Goal: Task Accomplishment & Management: Manage account settings

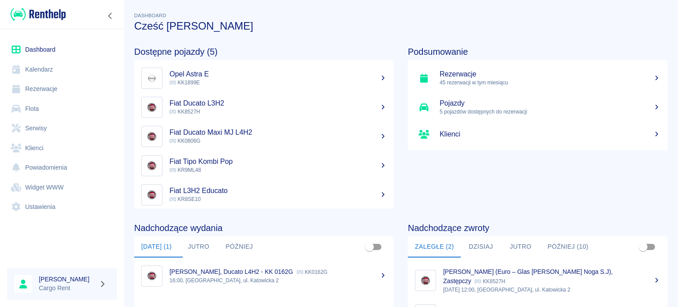
click at [36, 55] on link "Dashboard" at bounding box center [62, 50] width 110 height 20
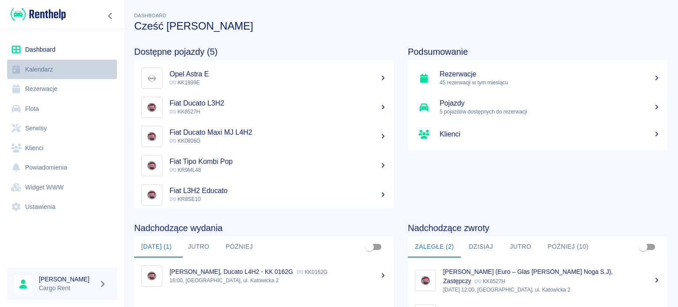
click at [35, 67] on link "Kalendarz" at bounding box center [62, 70] width 110 height 20
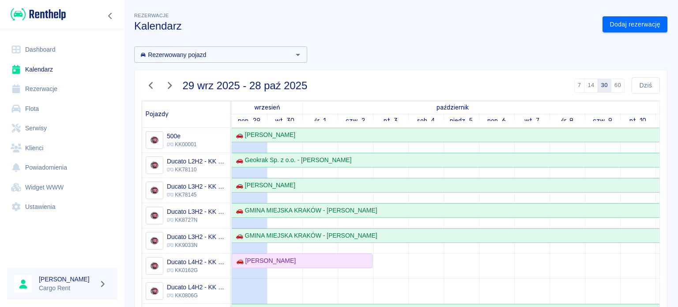
click at [150, 84] on icon "button" at bounding box center [151, 85] width 4 height 7
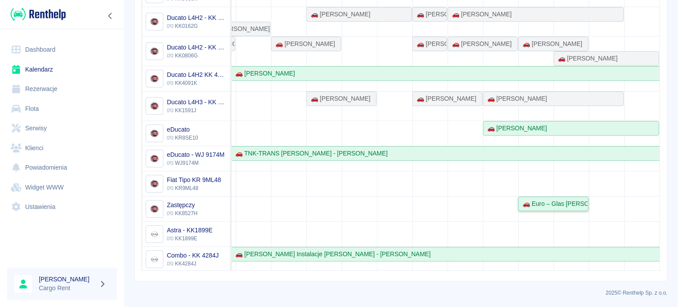
click at [533, 206] on link "🚗 Euro – Glas [PERSON_NAME] Noga S.J - [PERSON_NAME]" at bounding box center [553, 203] width 70 height 15
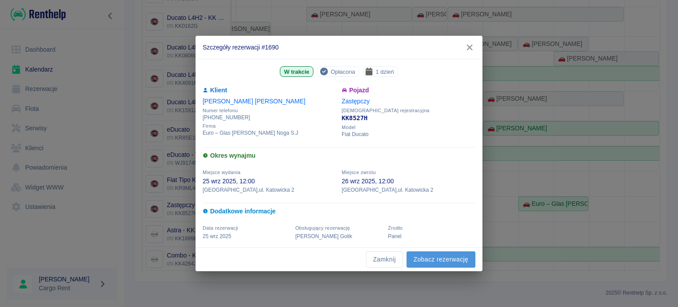
click at [431, 261] on link "Zobacz rezerwację" at bounding box center [441, 259] width 69 height 16
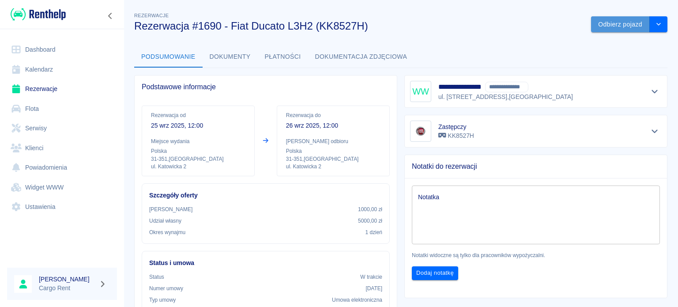
click at [599, 18] on button "Odbierz pojazd" at bounding box center [620, 24] width 59 height 16
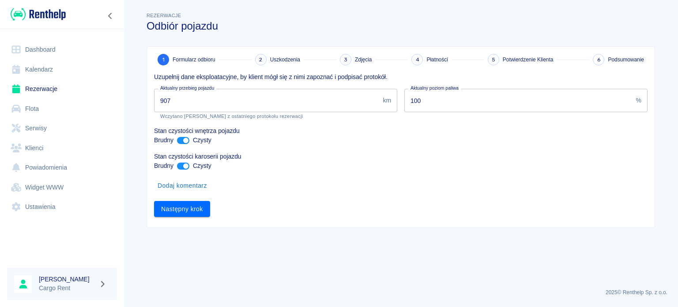
click at [115, 104] on div "Dashboard Kalendarz Rezerwacje Flota Serwisy Klienci Powiadomienia Widget WWW U…" at bounding box center [339, 153] width 678 height 307
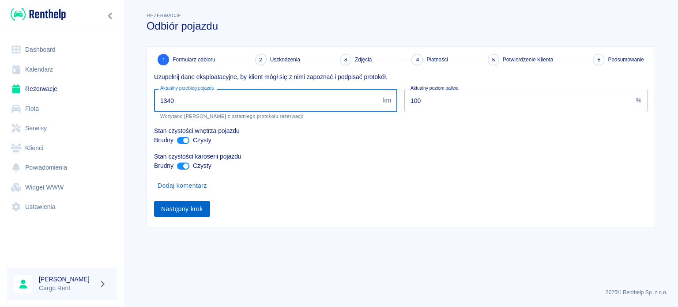
type input "1340"
click at [160, 201] on button "Następny krok" at bounding box center [182, 209] width 56 height 16
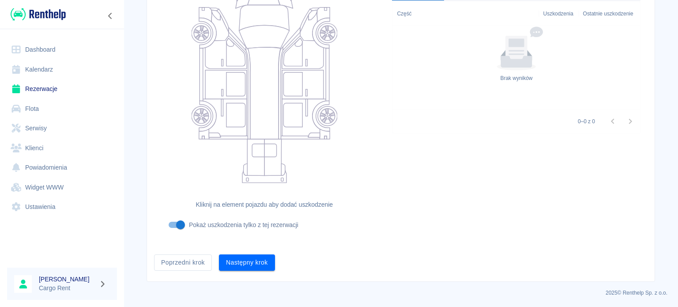
click at [253, 291] on p "2025 © Renthelp Sp. z o.o." at bounding box center [400, 293] width 533 height 8
click at [255, 263] on button "Następny krok" at bounding box center [247, 262] width 56 height 16
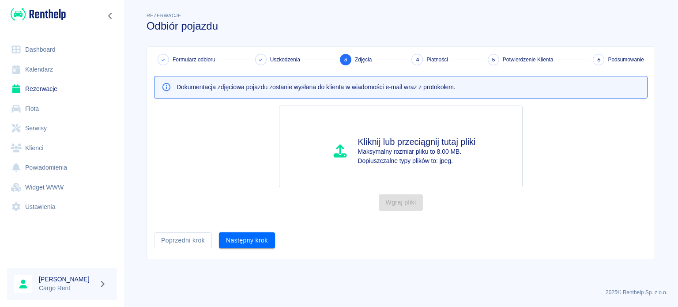
click at [257, 254] on div "Formularz odbioru Uszkodzenia 3 Zdjęcia 4 Płatności 5 Potwierdzenie Klienta 6 P…" at bounding box center [401, 153] width 508 height 212
drag, startPoint x: 258, startPoint y: 240, endPoint x: 251, endPoint y: 243, distance: 7.7
click at [252, 243] on button "Następny krok" at bounding box center [247, 240] width 56 height 16
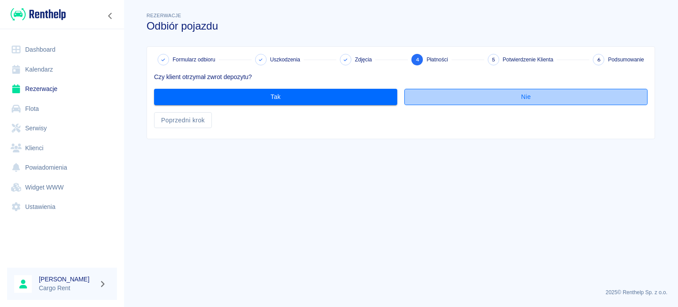
click at [437, 101] on button "Nie" at bounding box center [525, 97] width 243 height 16
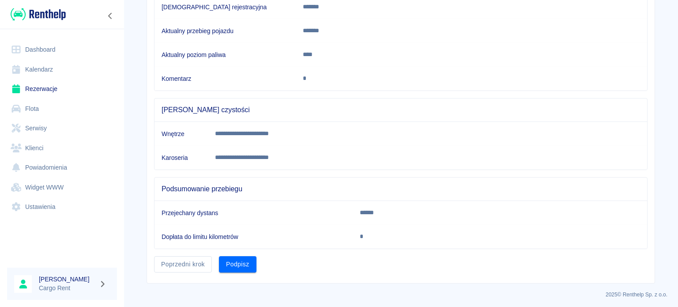
click at [231, 270] on div "**********" at bounding box center [401, 82] width 508 height 401
click at [238, 246] on td "Dopłata do limitu kilometrów" at bounding box center [253, 237] width 198 height 24
click at [237, 256] on button "Podpisz" at bounding box center [238, 264] width 38 height 16
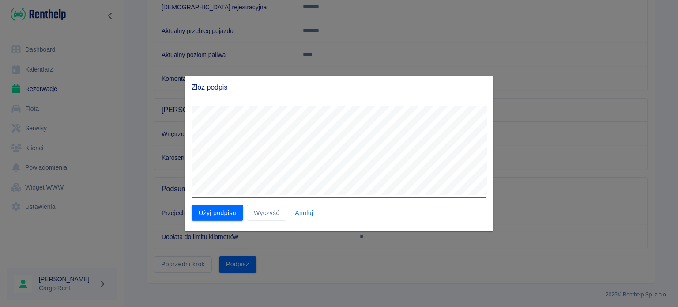
click at [497, 174] on div at bounding box center [339, 153] width 678 height 307
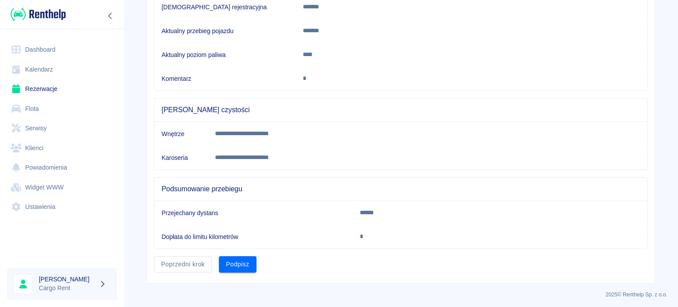
click at [253, 254] on div "Poprzedni krok Podpisz" at bounding box center [397, 260] width 501 height 23
click at [250, 257] on button "Podpisz" at bounding box center [238, 264] width 38 height 16
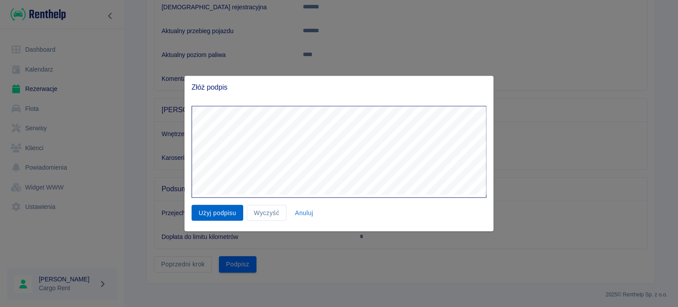
click at [214, 215] on button "Użyj podpisu" at bounding box center [218, 212] width 52 height 16
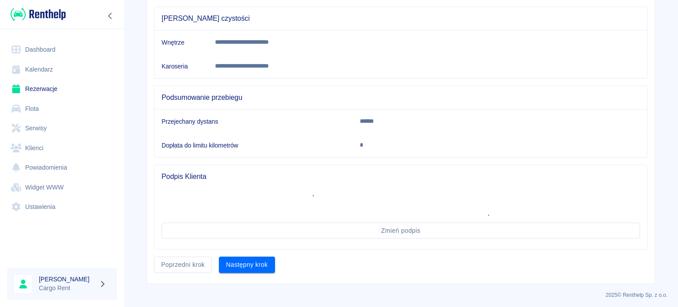
click at [212, 263] on div "Następny krok" at bounding box center [243, 260] width 63 height 23
click at [252, 262] on button "Następny krok" at bounding box center [247, 264] width 56 height 16
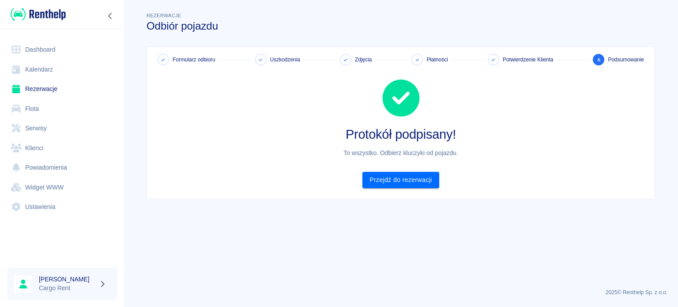
click at [60, 72] on link "Kalendarz" at bounding box center [62, 70] width 110 height 20
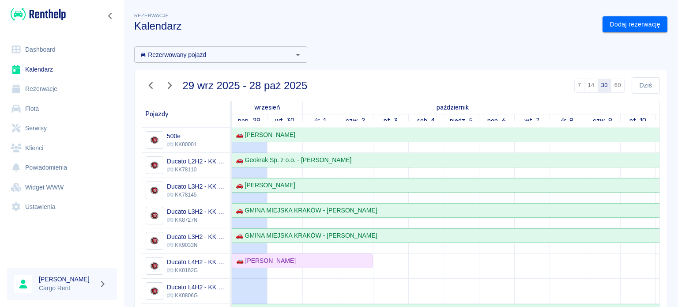
click at [154, 84] on icon "button" at bounding box center [150, 85] width 11 height 9
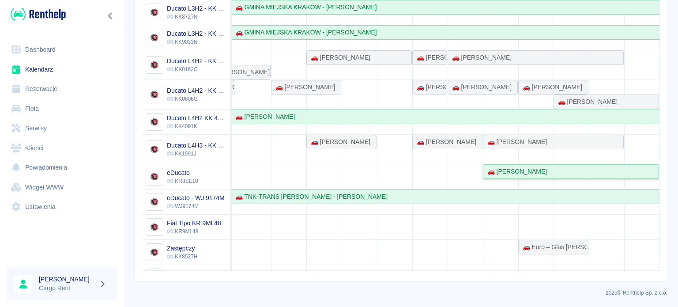
click at [544, 171] on div "🚗 [PERSON_NAME]" at bounding box center [571, 171] width 174 height 9
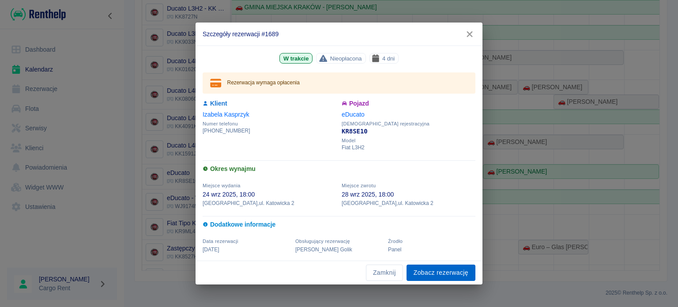
click at [430, 274] on link "Zobacz rezerwację" at bounding box center [441, 272] width 69 height 16
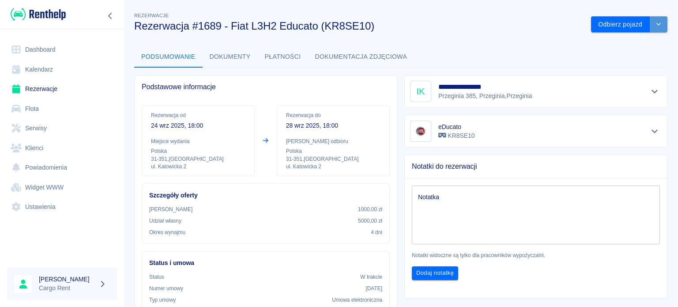
click at [657, 22] on button "drop-down" at bounding box center [659, 24] width 18 height 16
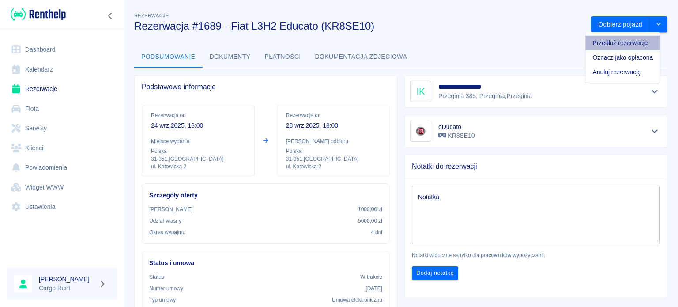
click at [645, 40] on li "Przedłuż rezerwację" at bounding box center [622, 43] width 75 height 15
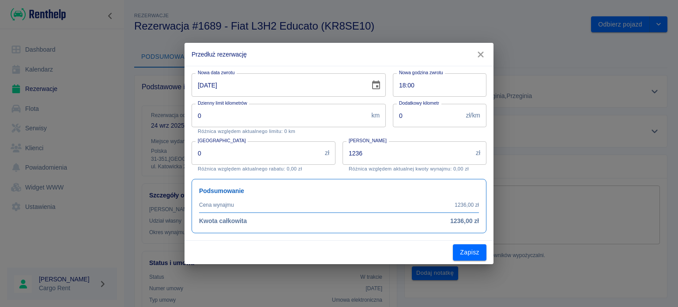
click at [373, 81] on icon "Choose date, selected date is 28 wrz 2025" at bounding box center [376, 84] width 8 height 9
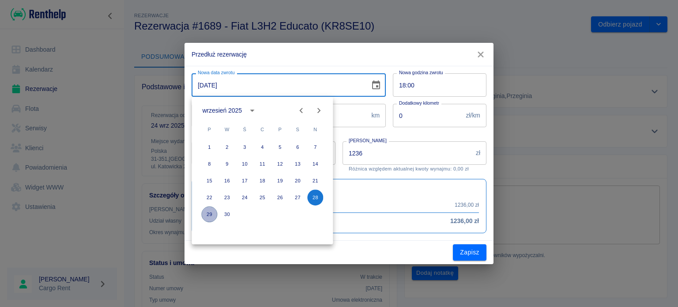
click at [209, 211] on button "29" at bounding box center [209, 214] width 16 height 16
type input "[DATE]"
type input "1545"
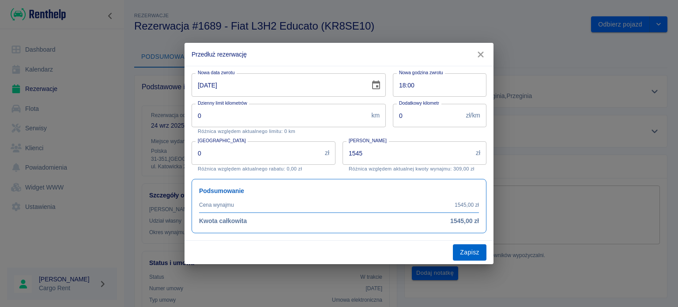
click at [457, 248] on button "Zapisz" at bounding box center [470, 252] width 34 height 16
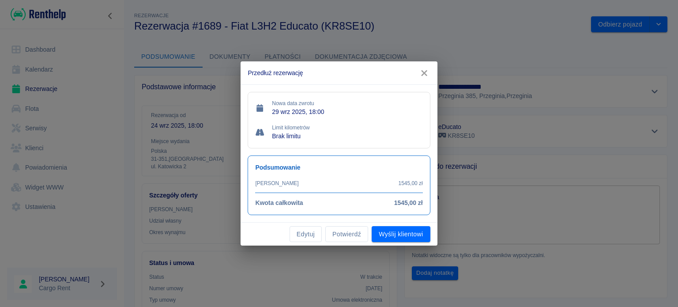
click at [348, 241] on div "Edytuj Potwierdź Wyślij klientowi" at bounding box center [339, 233] width 196 height 23
click at [347, 236] on button "Potwierdź" at bounding box center [346, 234] width 43 height 16
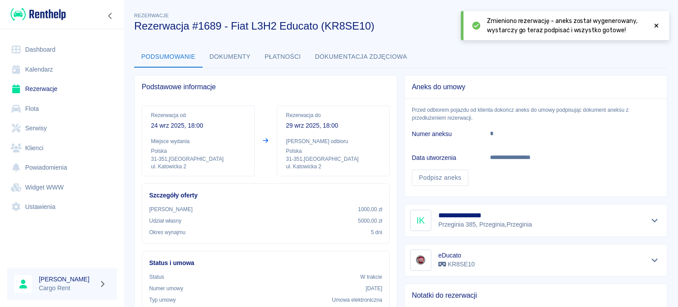
click at [365, 236] on div "Szczegóły oferty Kaucja 1000,00 zł Udział własny 5000,00 zł Okres wynajmu 5 dni" at bounding box center [266, 213] width 248 height 60
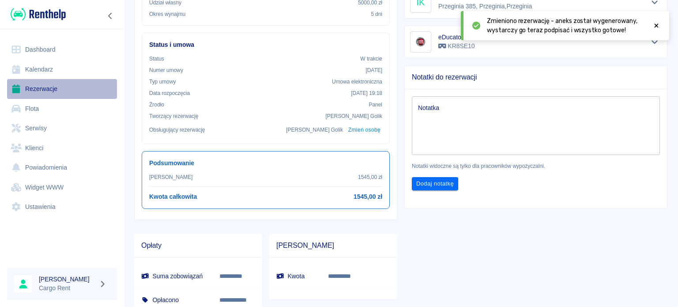
click at [30, 81] on link "Rezerwacje" at bounding box center [62, 89] width 110 height 20
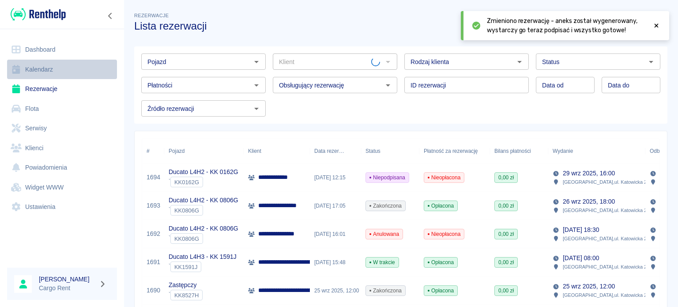
click at [37, 74] on link "Kalendarz" at bounding box center [62, 70] width 110 height 20
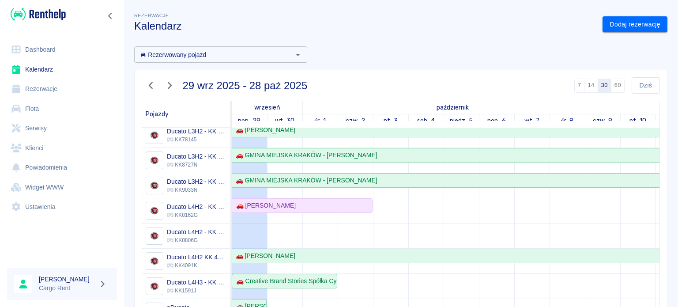
scroll to position [45, 0]
